Goal: Find specific page/section: Find specific page/section

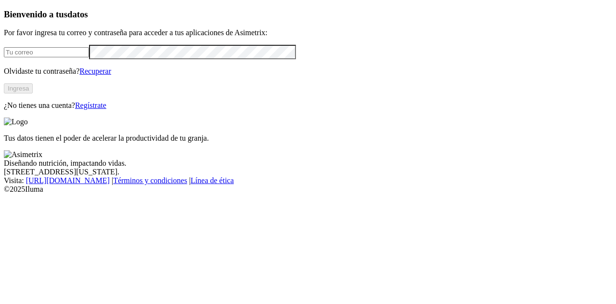
type input "[PERSON_NAME][EMAIL_ADDRESS][PERSON_NAME][DOMAIN_NAME]"
click at [33, 93] on button "Ingresa" at bounding box center [18, 88] width 29 height 10
